Goal: Task Accomplishment & Management: Complete application form

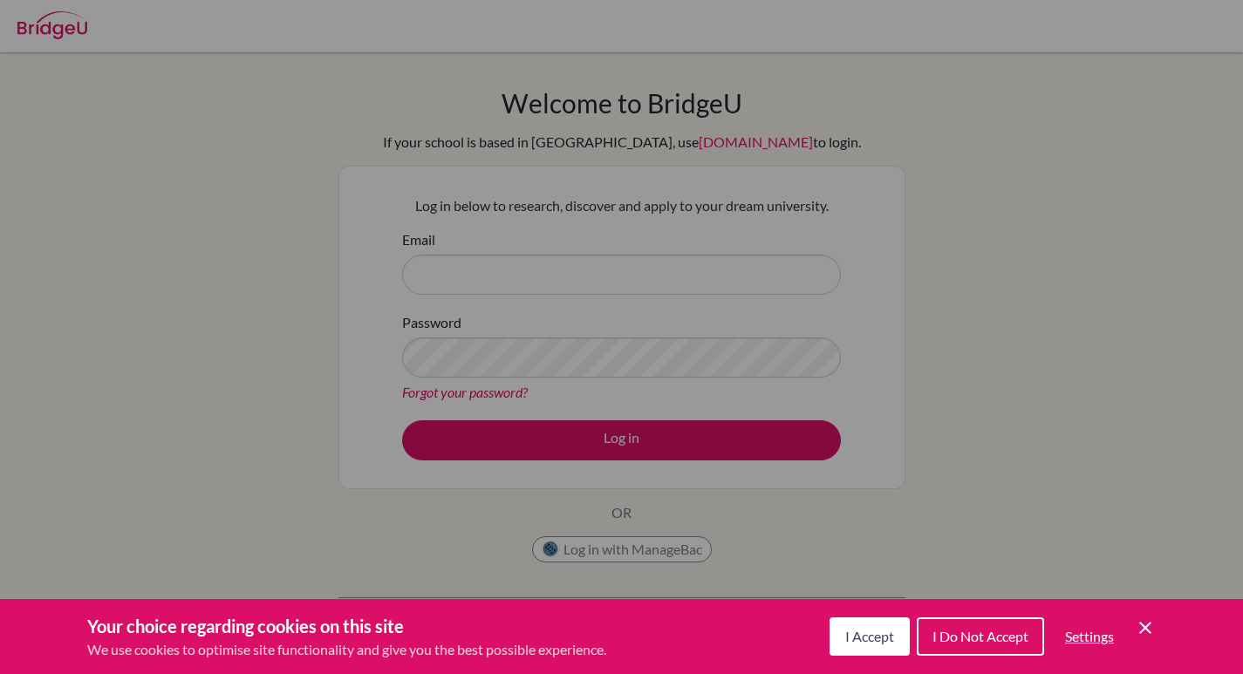
click at [571, 291] on div "Cookie Preferences" at bounding box center [621, 337] width 1243 height 674
click at [573, 317] on div "Cookie Preferences" at bounding box center [621, 337] width 1243 height 674
drag, startPoint x: 575, startPoint y: 256, endPoint x: 571, endPoint y: 276, distance: 19.7
click at [572, 263] on div "Cookie Preferences" at bounding box center [621, 337] width 1243 height 674
click at [571, 276] on div "Cookie Preferences" at bounding box center [621, 337] width 1243 height 674
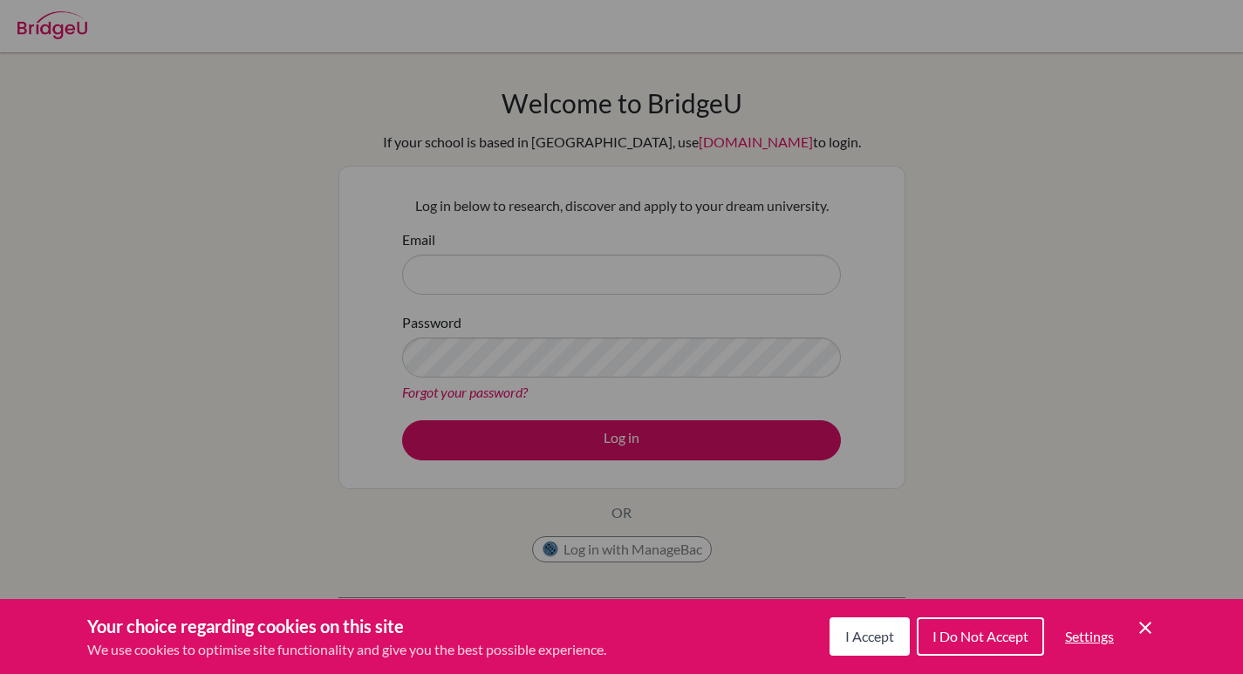
click at [508, 278] on div "Cookie Preferences" at bounding box center [621, 337] width 1243 height 674
click at [858, 615] on div "I Accept I Do Not Accept Settings Cookie Control Close Icon" at bounding box center [993, 636] width 326 height 45
click at [875, 649] on button "I Accept" at bounding box center [870, 637] width 80 height 38
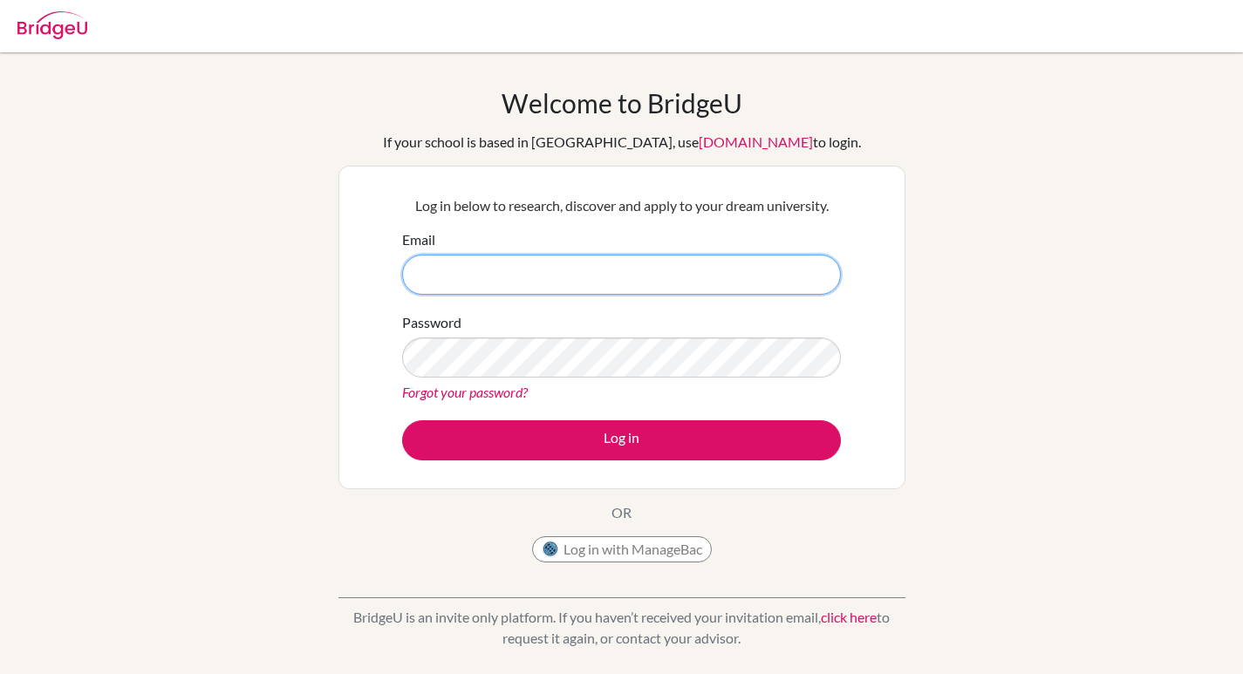
click at [549, 269] on input "Email" at bounding box center [621, 275] width 439 height 40
type input "[EMAIL_ADDRESS][DOMAIN_NAME]"
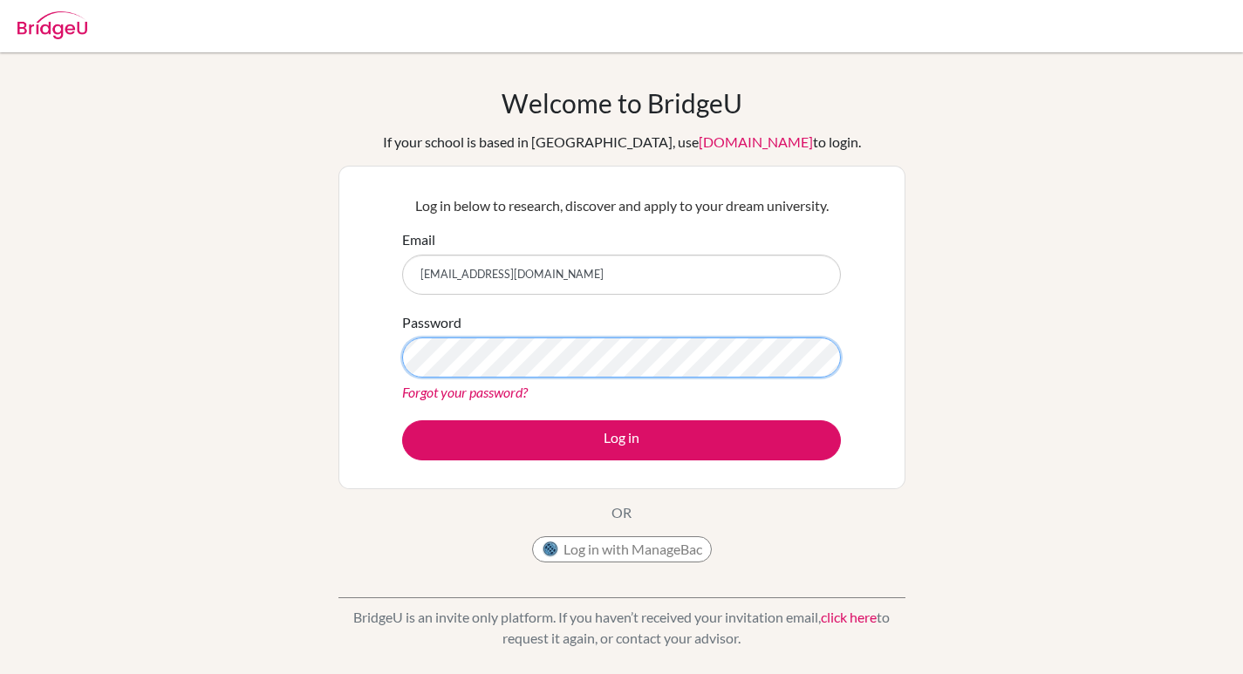
click at [402, 421] on button "Log in" at bounding box center [621, 441] width 439 height 40
